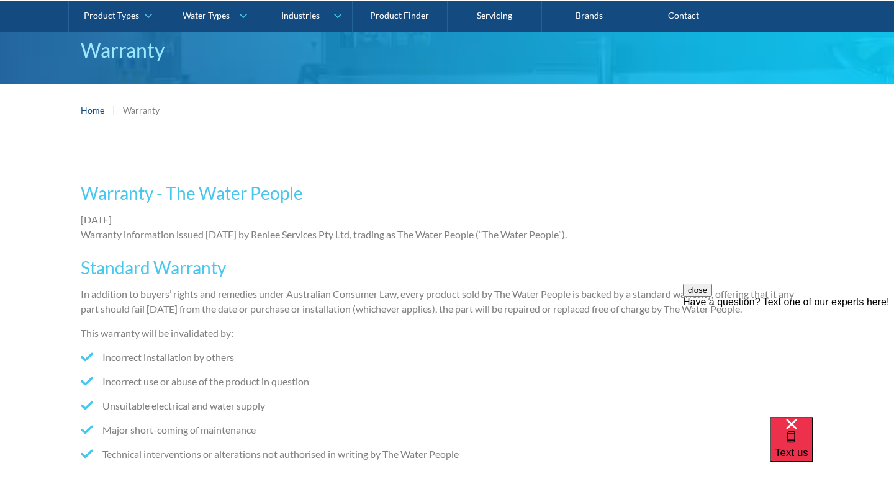
scroll to position [108, 0]
click at [341, 234] on p "[DATE] Warranty information issued [DATE] by Renlee Services Pty Ltd, trading a…" at bounding box center [447, 227] width 732 height 30
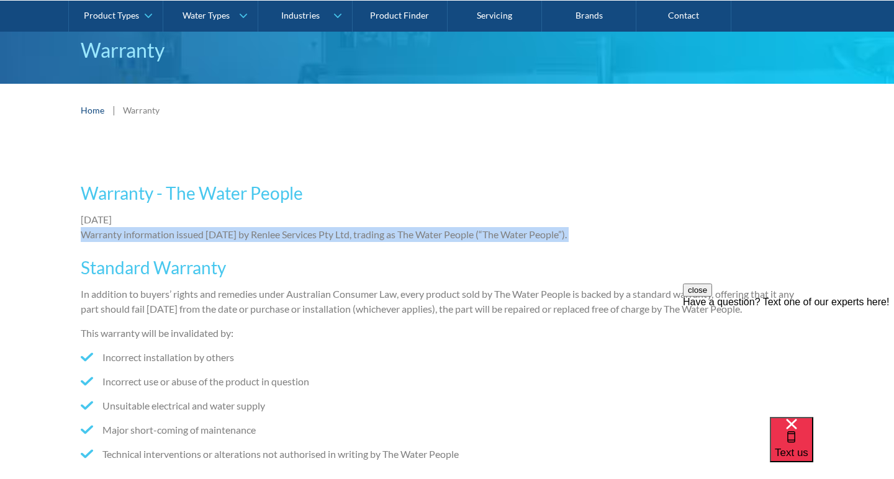
click at [350, 267] on h3 "Standard Warranty" at bounding box center [447, 267] width 732 height 26
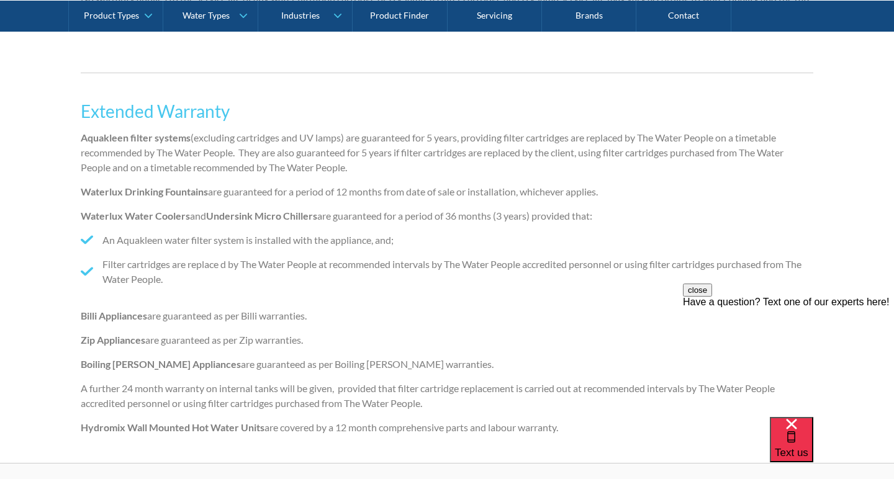
scroll to position [601, 0]
click at [107, 140] on strong "Aquakleen filter systems" at bounding box center [136, 138] width 110 height 12
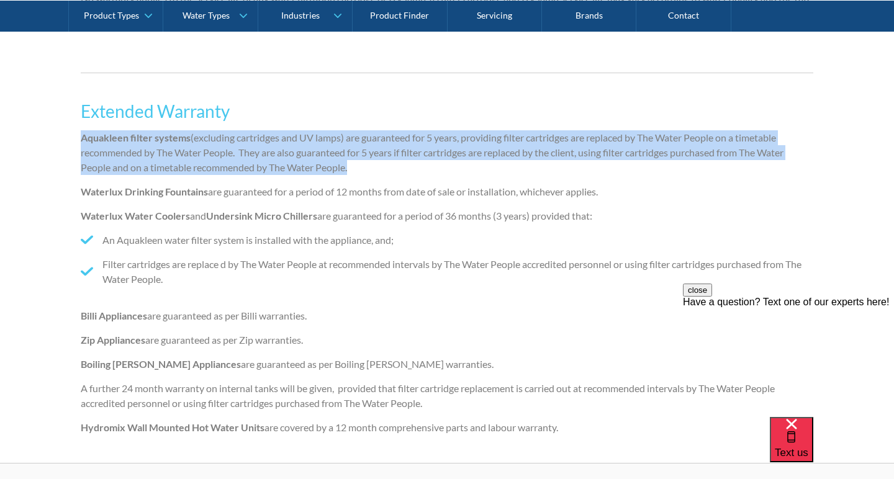
click at [141, 138] on strong "Aquakleen filter systems" at bounding box center [136, 138] width 110 height 12
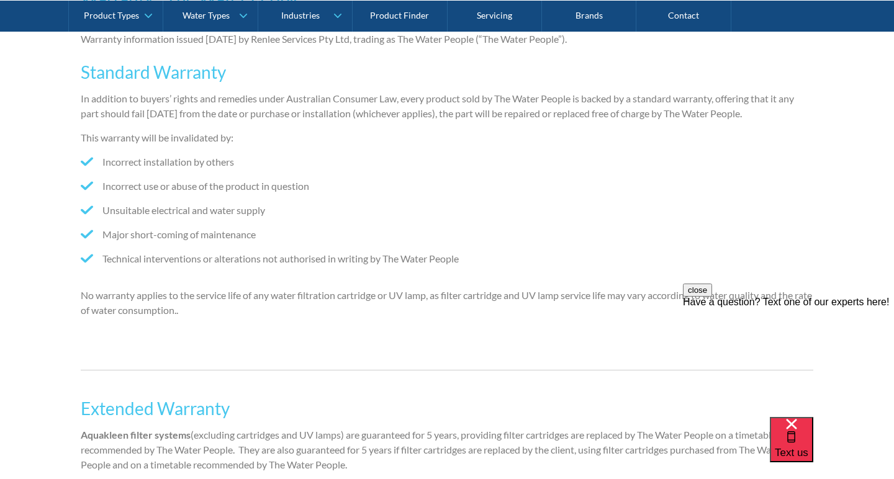
scroll to position [321, 0]
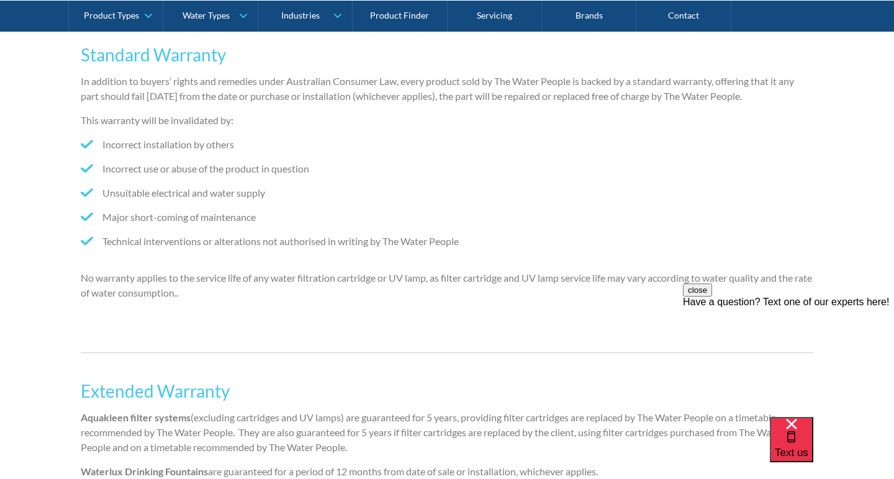
click at [323, 274] on p "No warranty applies to the service life of any water filtration cartridge or UV…" at bounding box center [447, 286] width 732 height 30
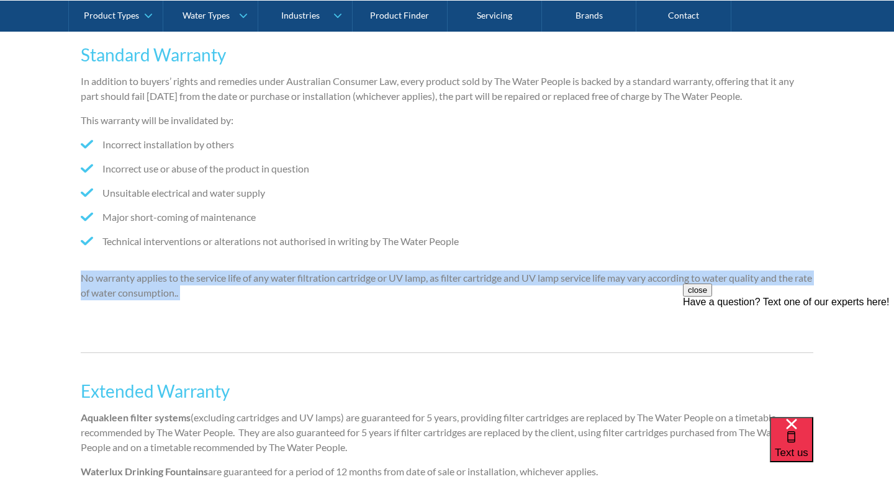
click at [295, 284] on p "No warranty applies to the service life of any water filtration cartridge or UV…" at bounding box center [447, 286] width 732 height 30
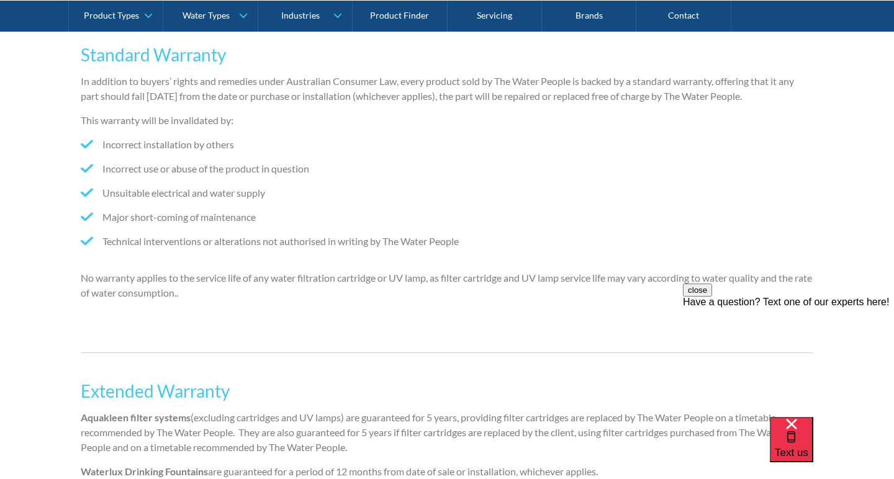
click at [318, 277] on p "No warranty applies to the service life of any water filtration cartridge or UV…" at bounding box center [447, 286] width 732 height 30
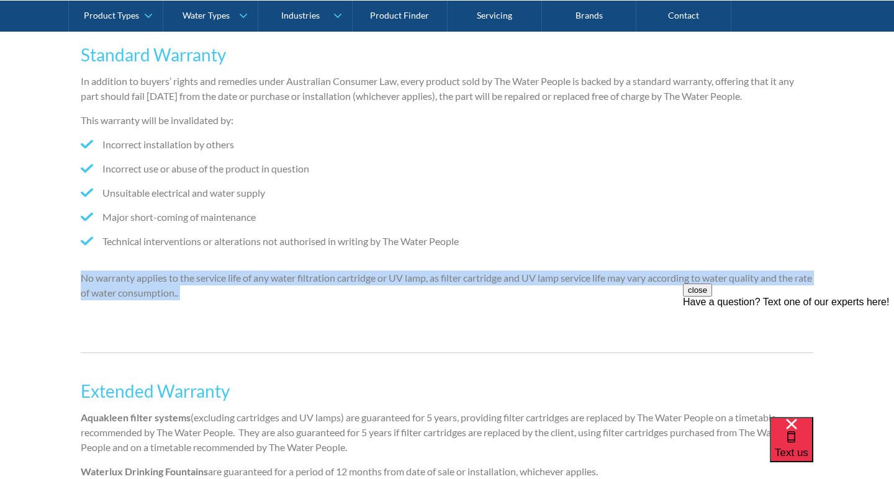
click at [351, 277] on p "No warranty applies to the service life of any water filtration cartridge or UV…" at bounding box center [447, 286] width 732 height 30
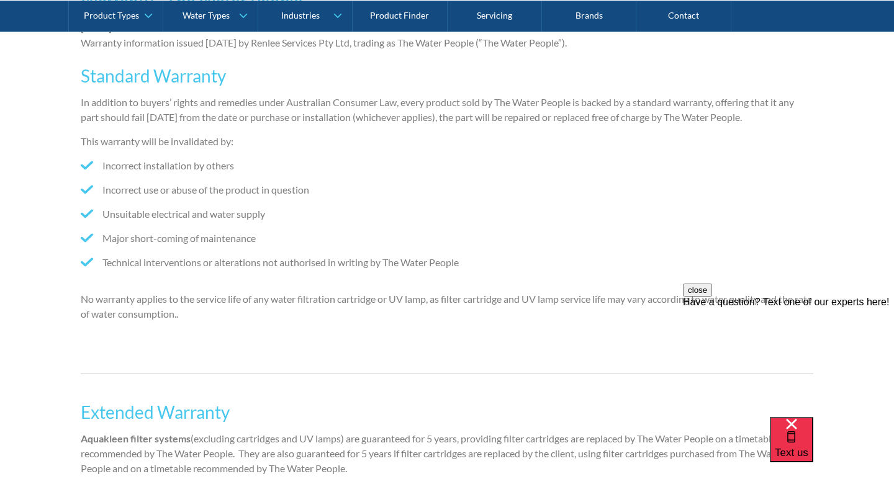
scroll to position [301, 0]
click at [424, 293] on p "No warranty applies to the service life of any water filtration cartridge or UV…" at bounding box center [447, 305] width 732 height 30
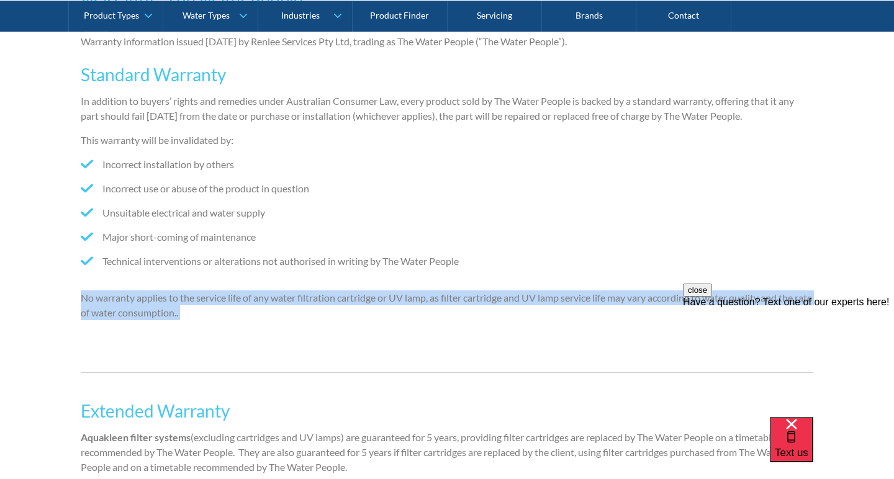
copy p "No warranty applies to the service life of any water filtration cartridge or UV…"
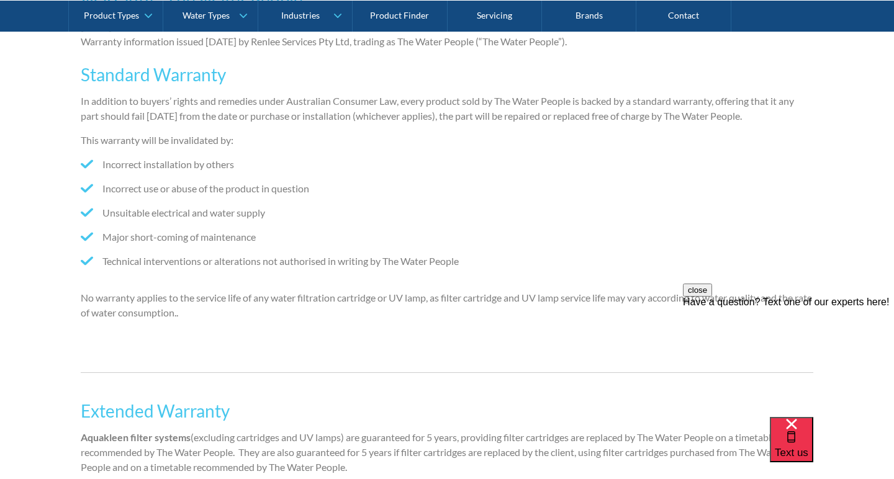
click at [402, 322] on div "Warranty - The Water People [DATE] Warranty information issued [DATE] by Renlee…" at bounding box center [447, 174] width 732 height 398
